Goal: Task Accomplishment & Management: Manage account settings

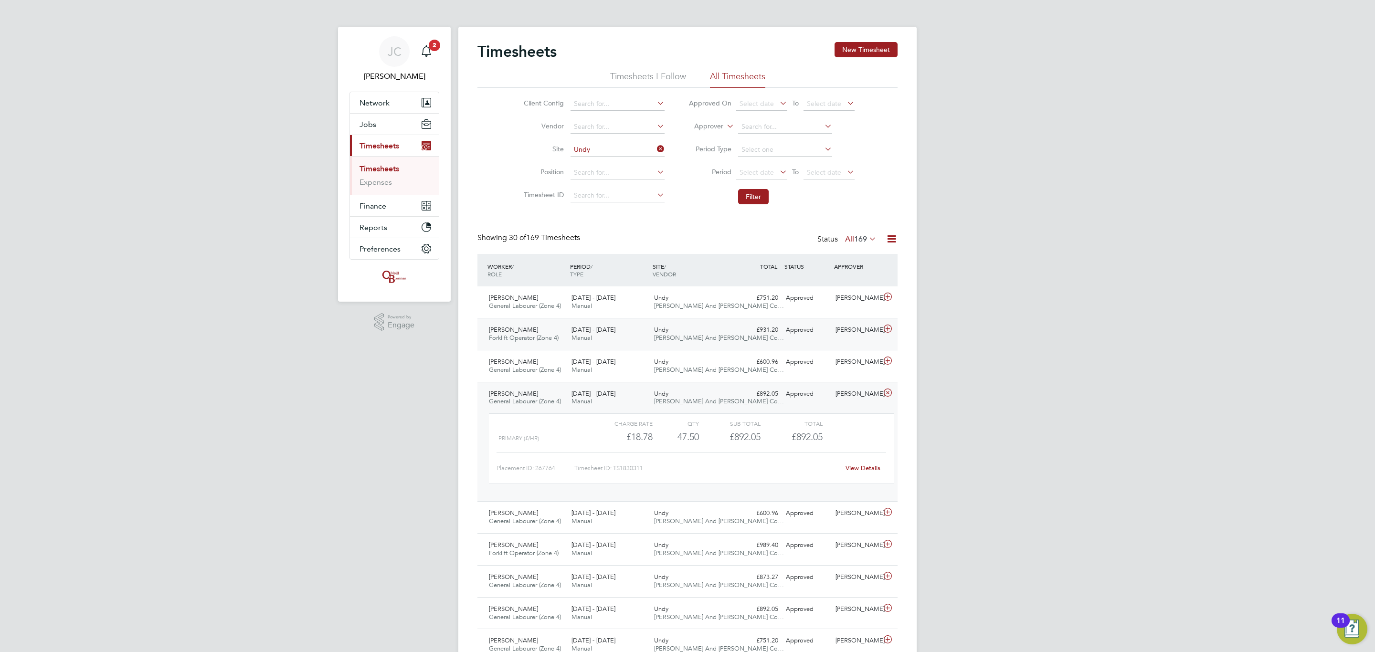
click at [635, 319] on div "Aleksandrs Sedovs Forklift Operator (Zone 4) 22 - 28 Sep 2025 22 - 28 Sep 2025 …" at bounding box center [688, 334] width 420 height 32
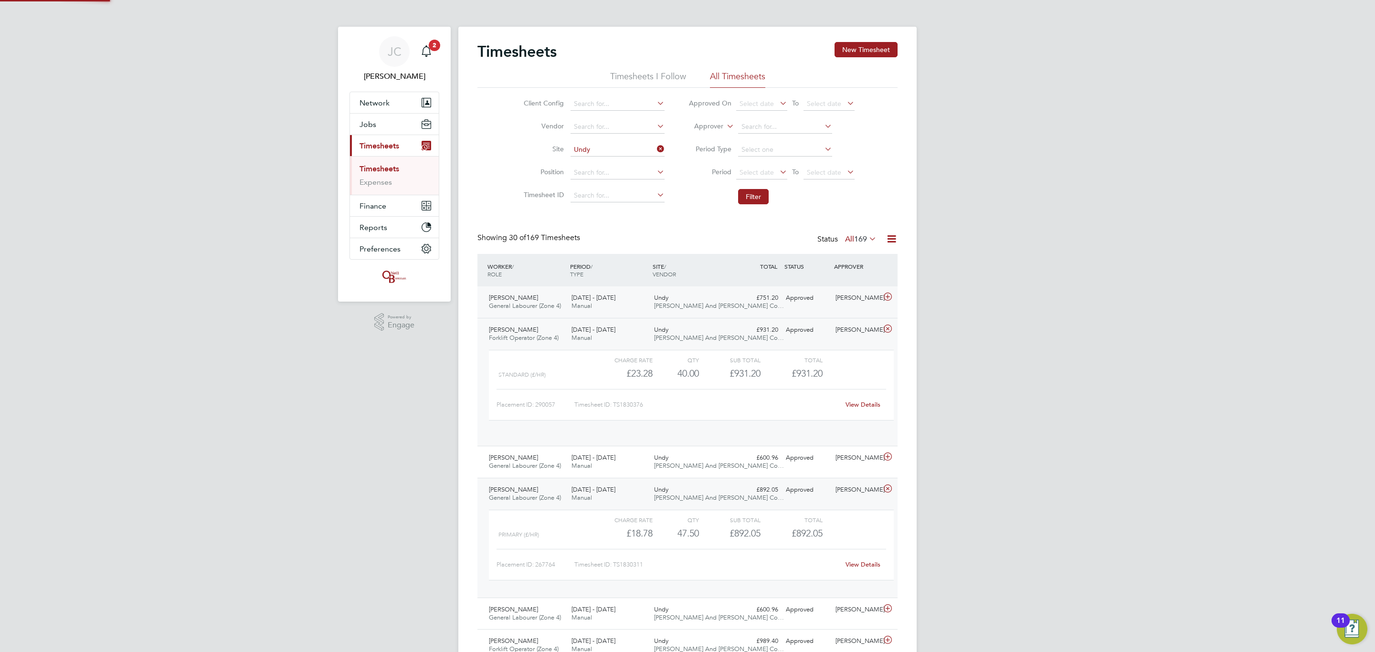
click at [633, 311] on div "22 - 28 Sep 2025 Manual" at bounding box center [609, 302] width 83 height 24
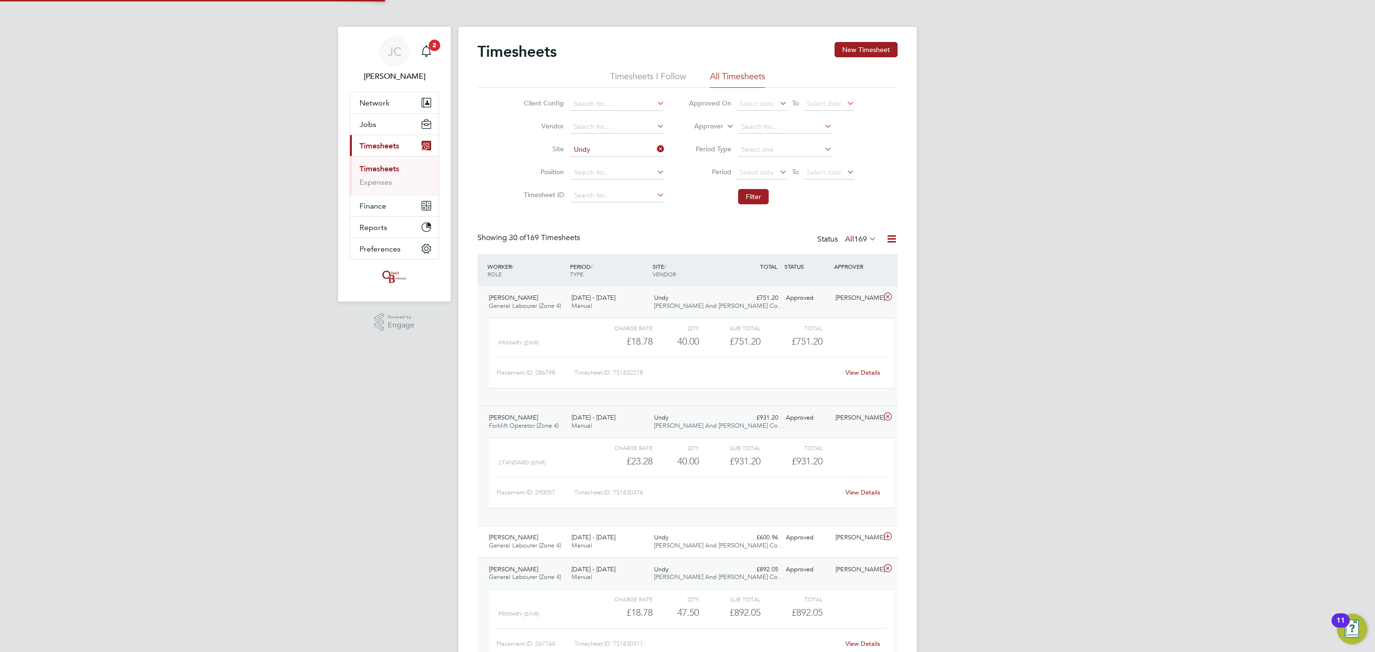
click at [633, 311] on div "22 - 28 Sep 2025 Manual" at bounding box center [609, 302] width 83 height 24
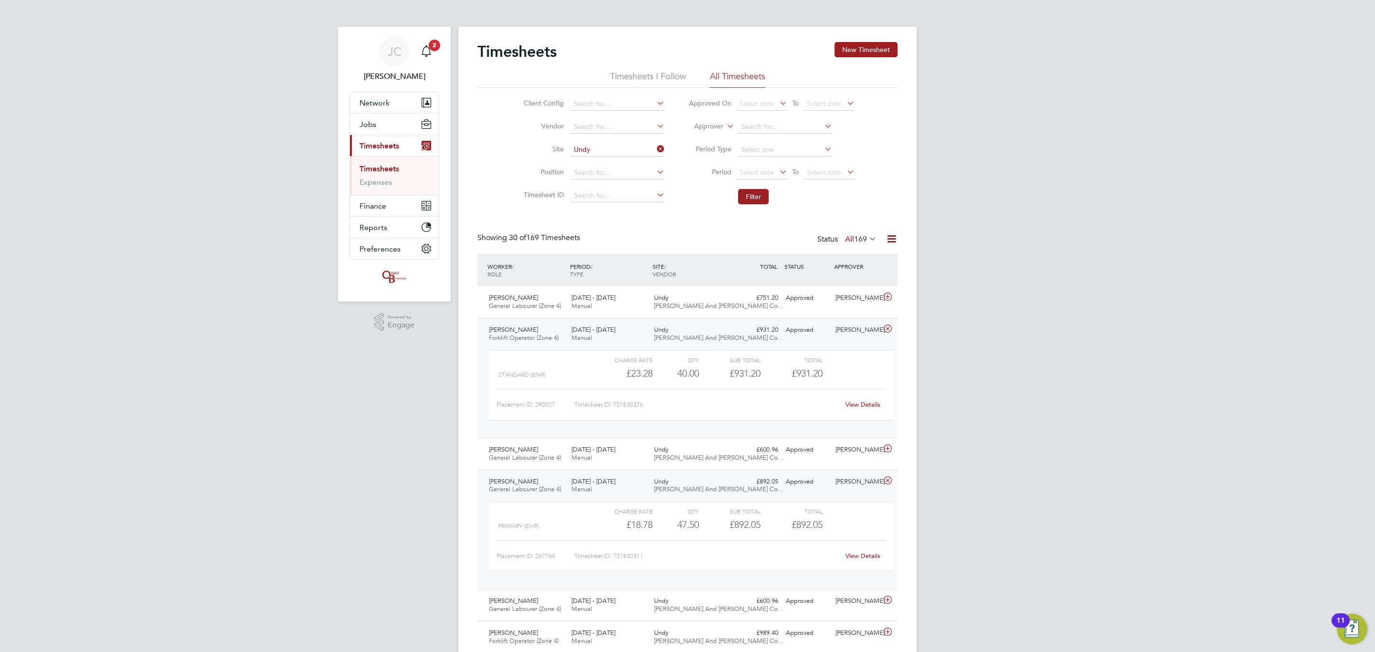
click at [655, 148] on icon at bounding box center [655, 148] width 0 height 13
click at [630, 147] on input at bounding box center [618, 149] width 94 height 13
click at [599, 167] on li "Hulla vington" at bounding box center [617, 163] width 95 height 13
type input "Hullavington"
click at [771, 196] on li "Filter" at bounding box center [772, 196] width 190 height 25
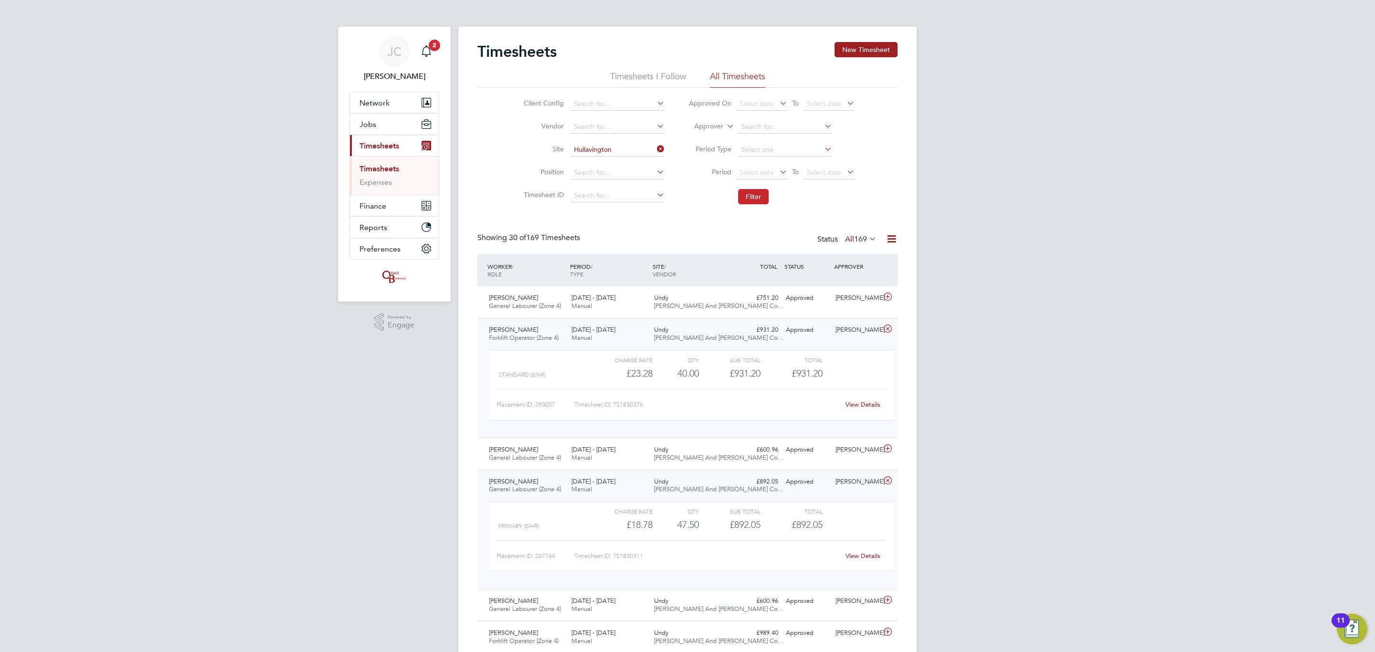
click at [757, 195] on button "Filter" at bounding box center [753, 196] width 31 height 15
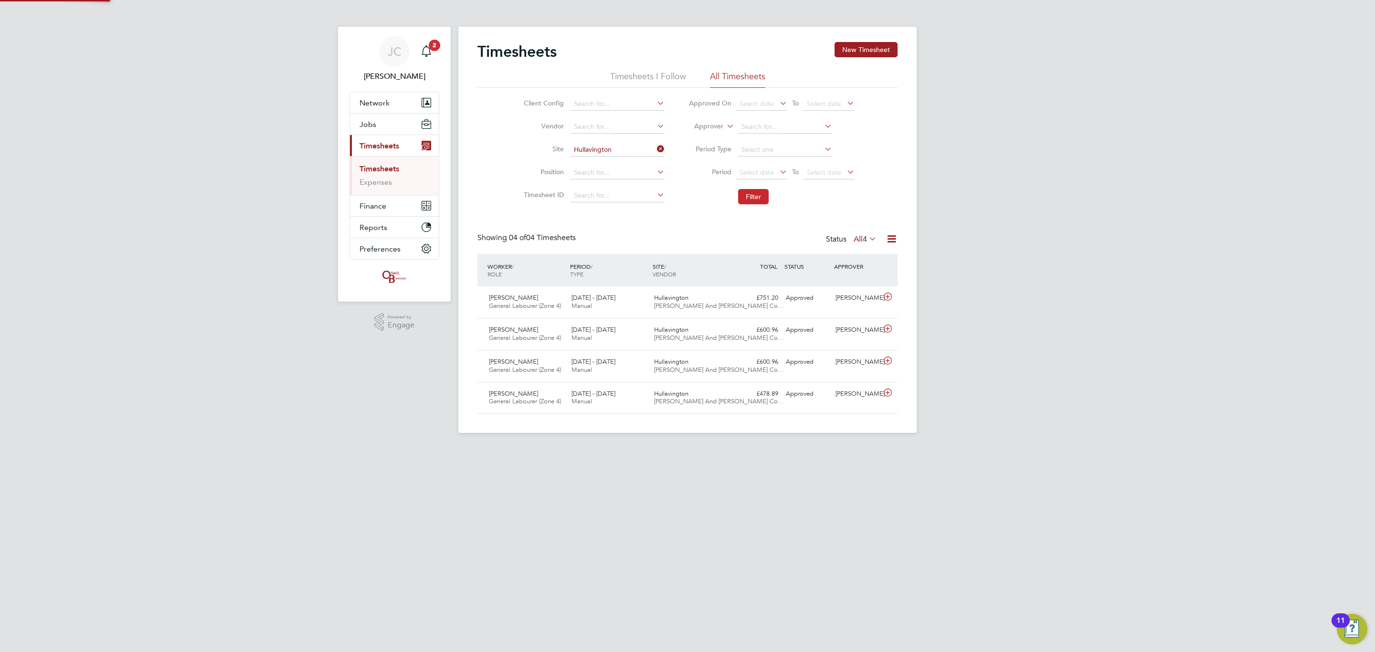
scroll to position [24, 83]
click at [757, 296] on div "£751.20 Approved" at bounding box center [758, 298] width 50 height 16
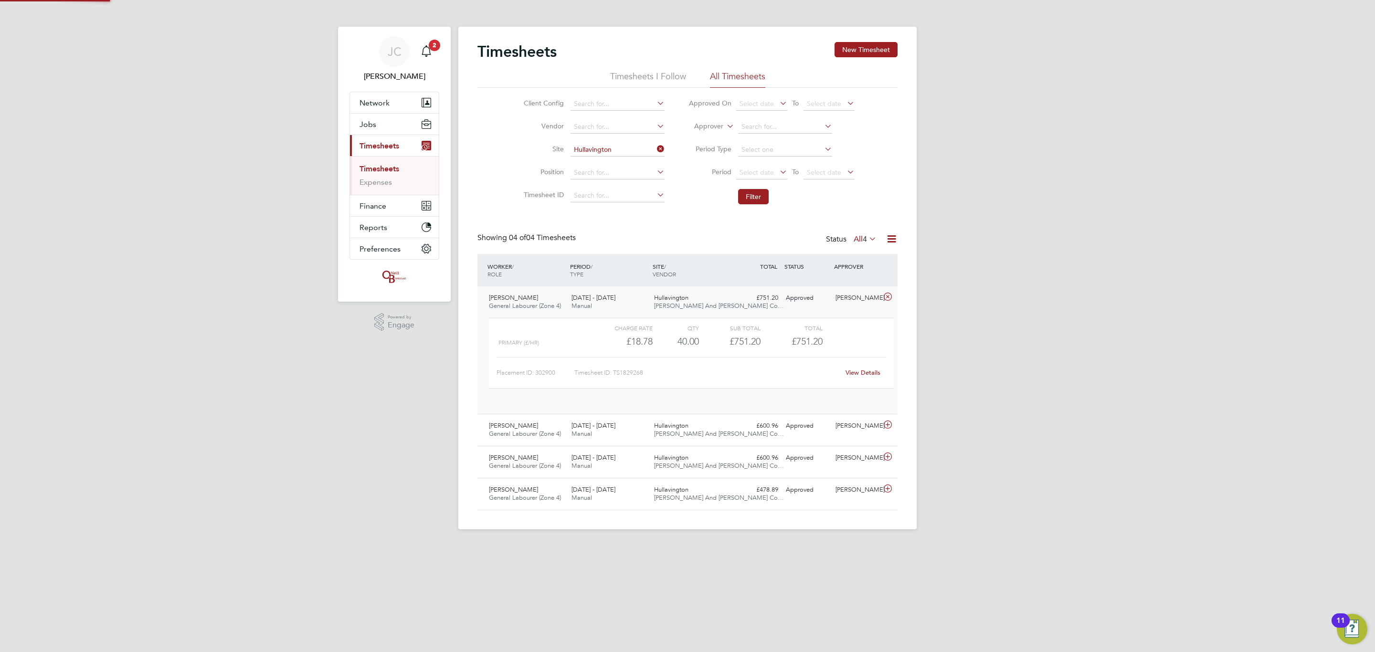
scroll to position [16, 93]
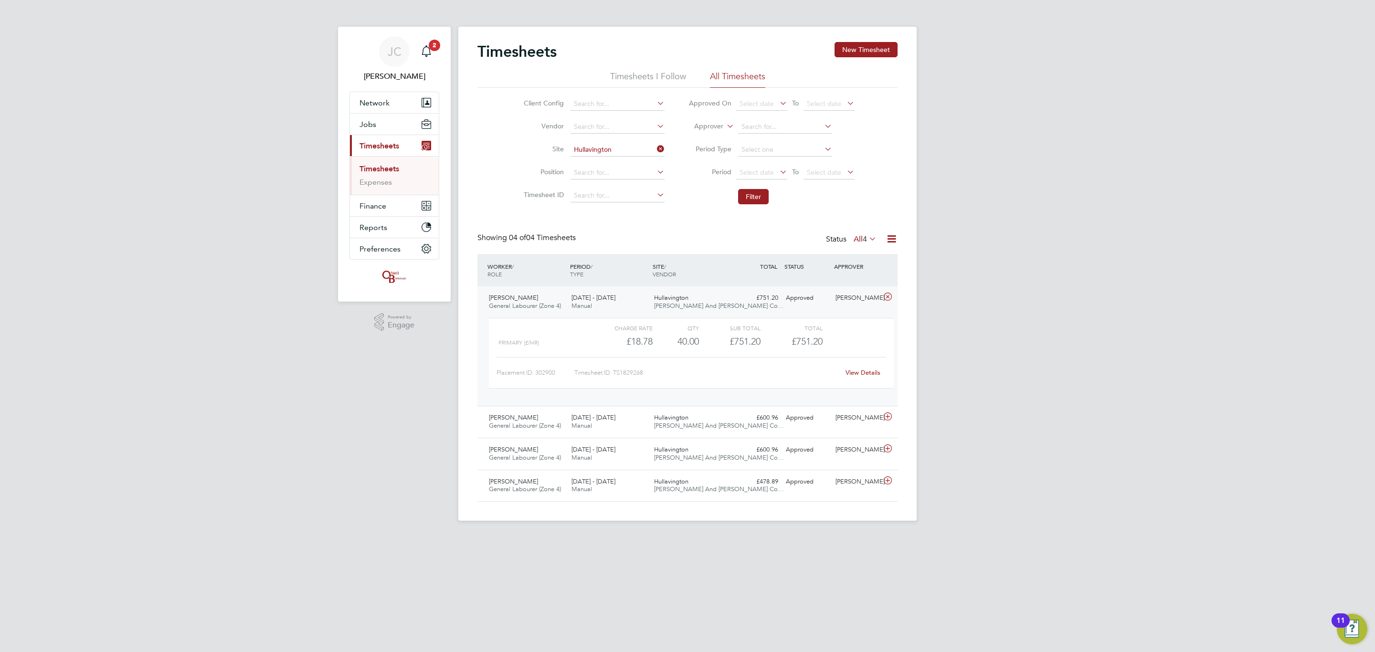
click at [872, 373] on link "View Details" at bounding box center [863, 373] width 35 height 8
click at [875, 377] on div "View Details" at bounding box center [863, 372] width 47 height 15
click at [873, 373] on link "View Details" at bounding box center [863, 373] width 35 height 8
click at [610, 307] on div "22 - 28 Sep 2025 Manual" at bounding box center [609, 302] width 83 height 24
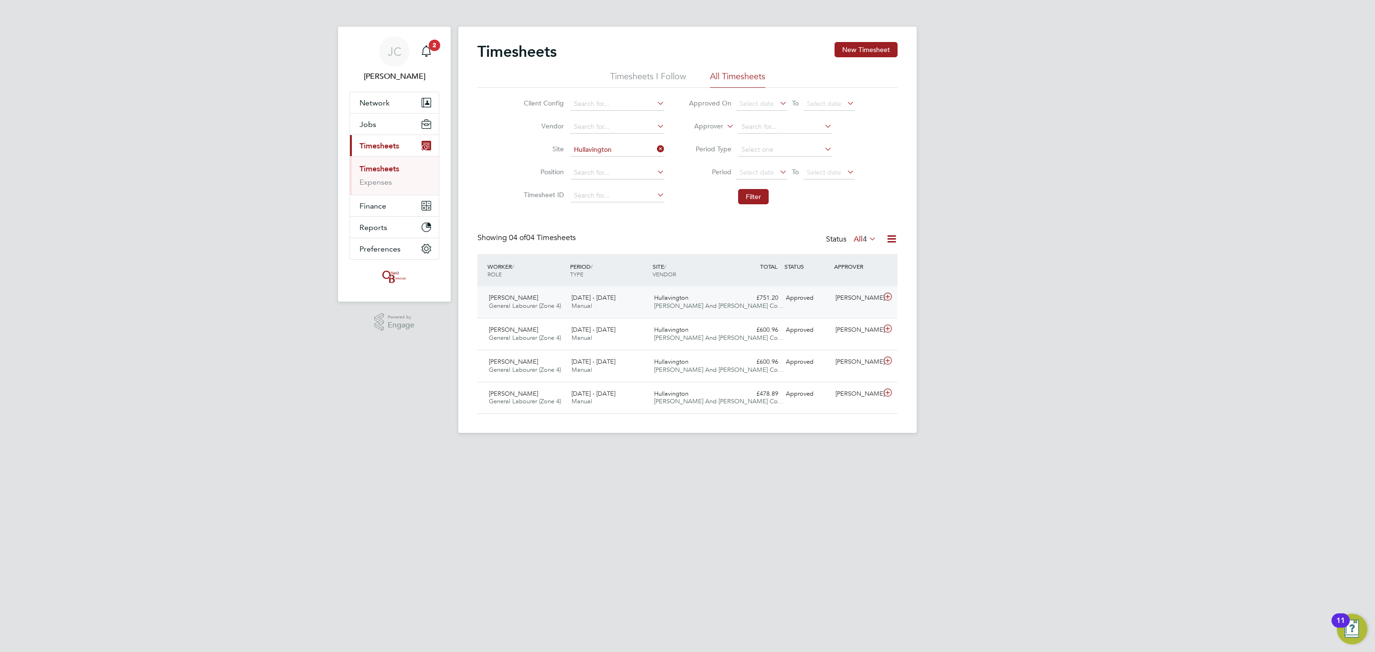
click at [635, 311] on div "22 - 28 Sep 2025 Manual" at bounding box center [609, 302] width 83 height 24
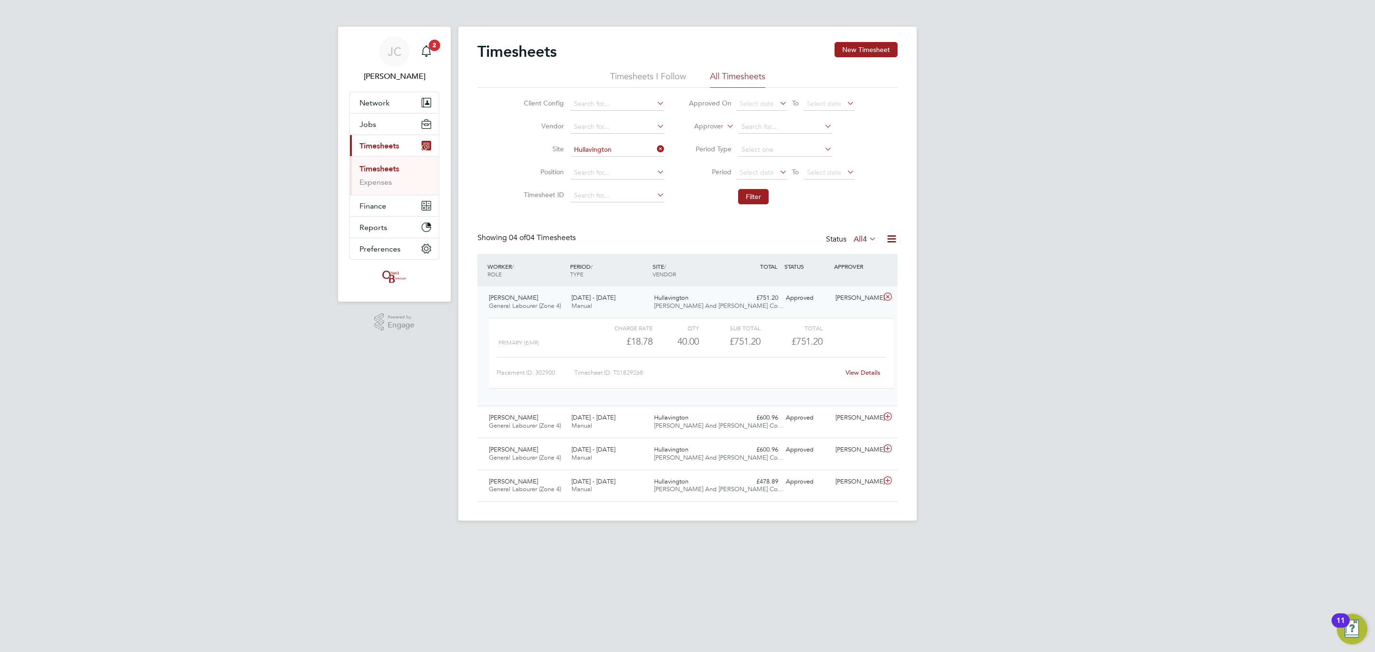
click at [635, 310] on div "22 - 28 Sep 2025 Manual" at bounding box center [609, 302] width 83 height 24
